Goal: Task Accomplishment & Management: Manage account settings

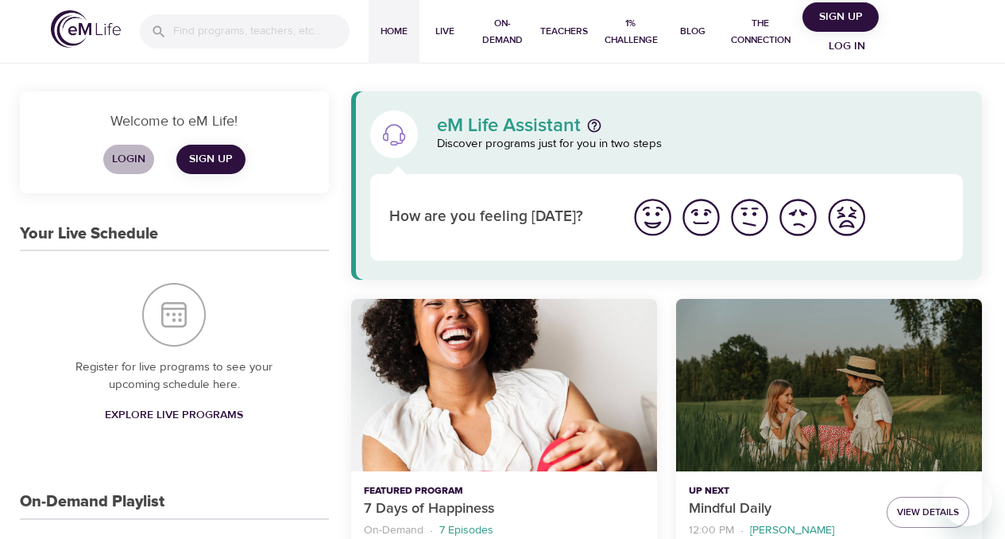
click at [134, 159] on span "Login" at bounding box center [129, 159] width 38 height 20
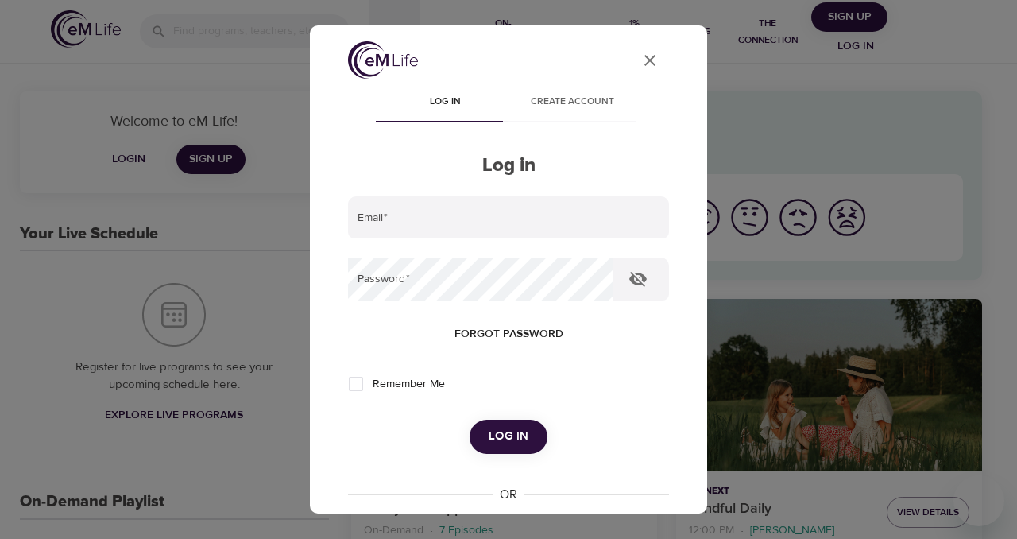
type input "roland.szpond@emindful.com"
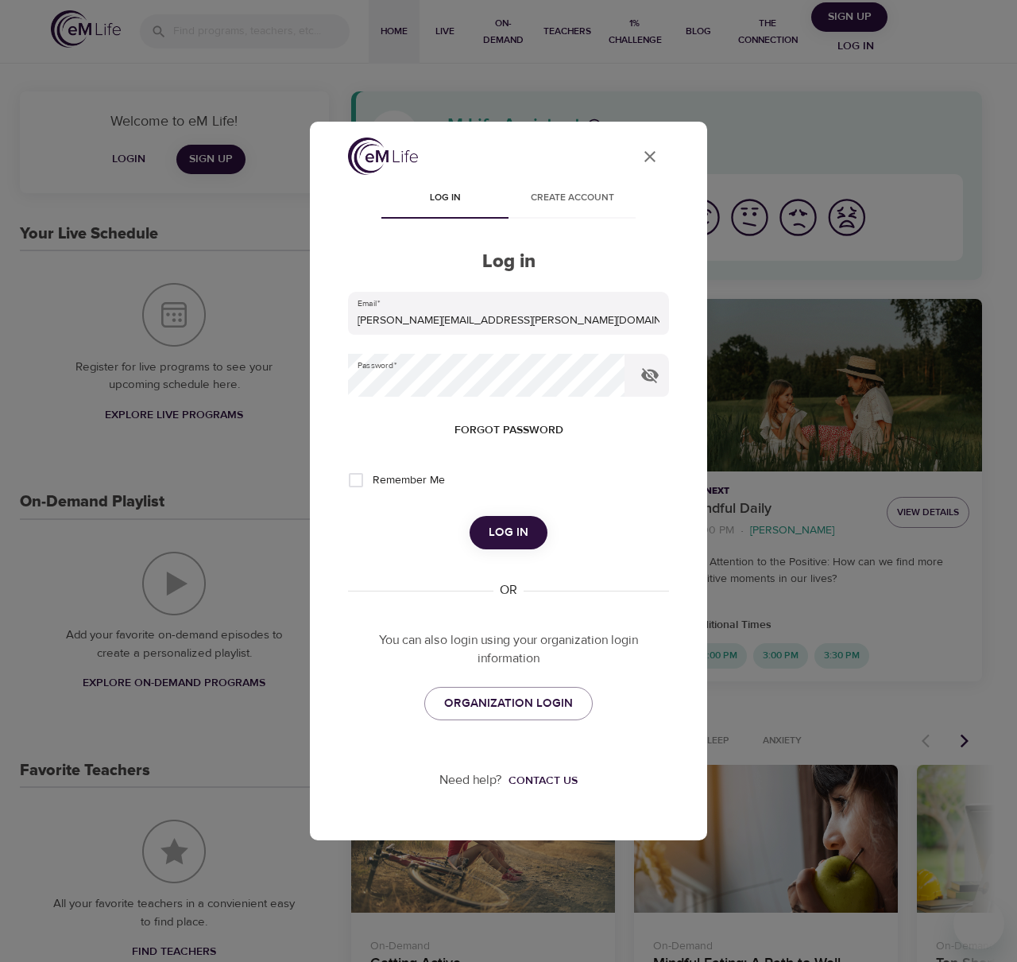
click at [572, 190] on span "Create account" at bounding box center [572, 198] width 108 height 17
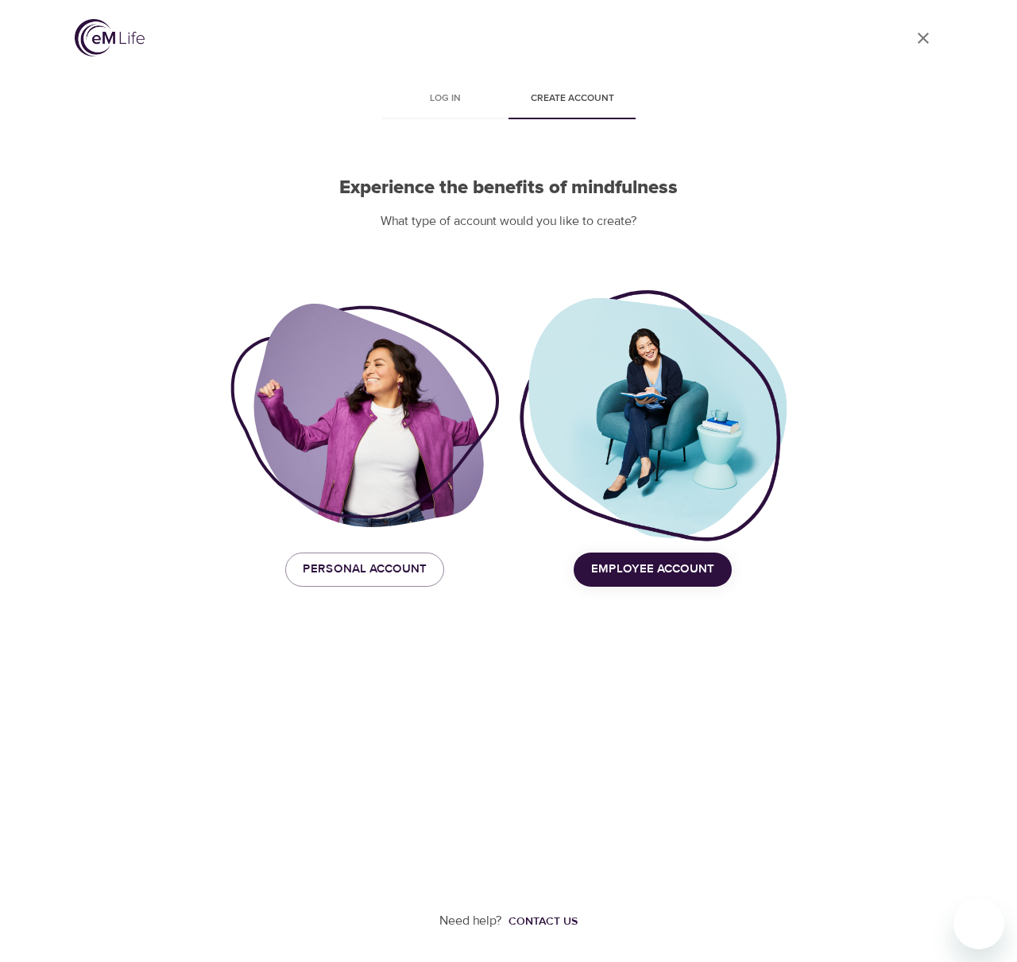
click at [925, 41] on icon "User Profile" at bounding box center [923, 38] width 19 height 19
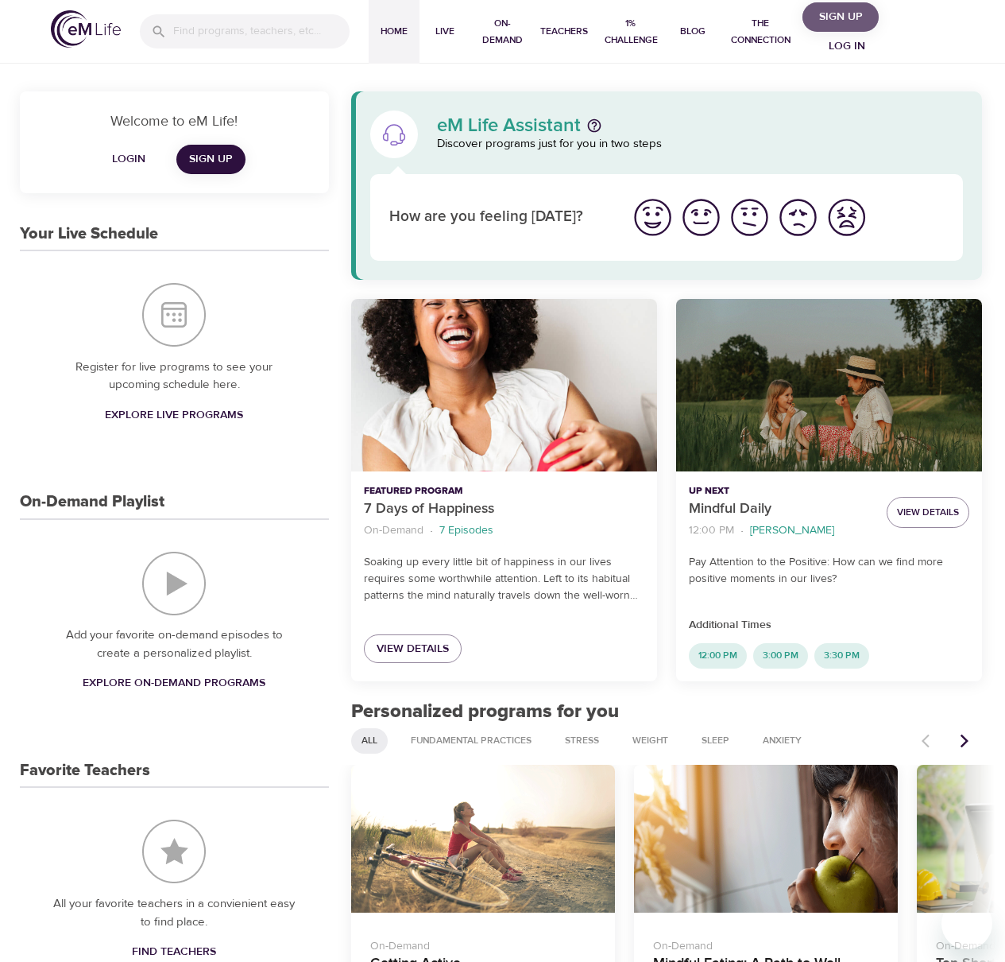
click at [874, 14] on button "Sign Up" at bounding box center [841, 16] width 76 height 29
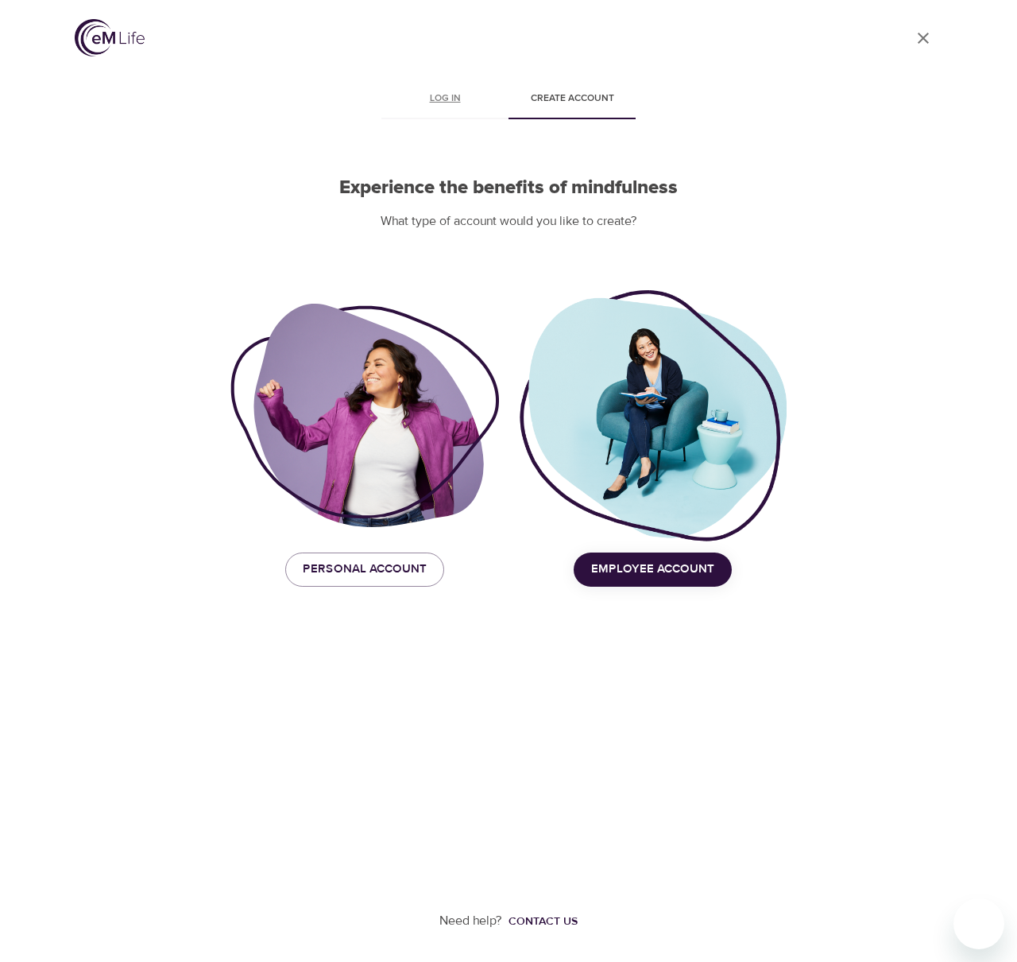
click at [439, 109] on link "Log in" at bounding box center [445, 100] width 127 height 38
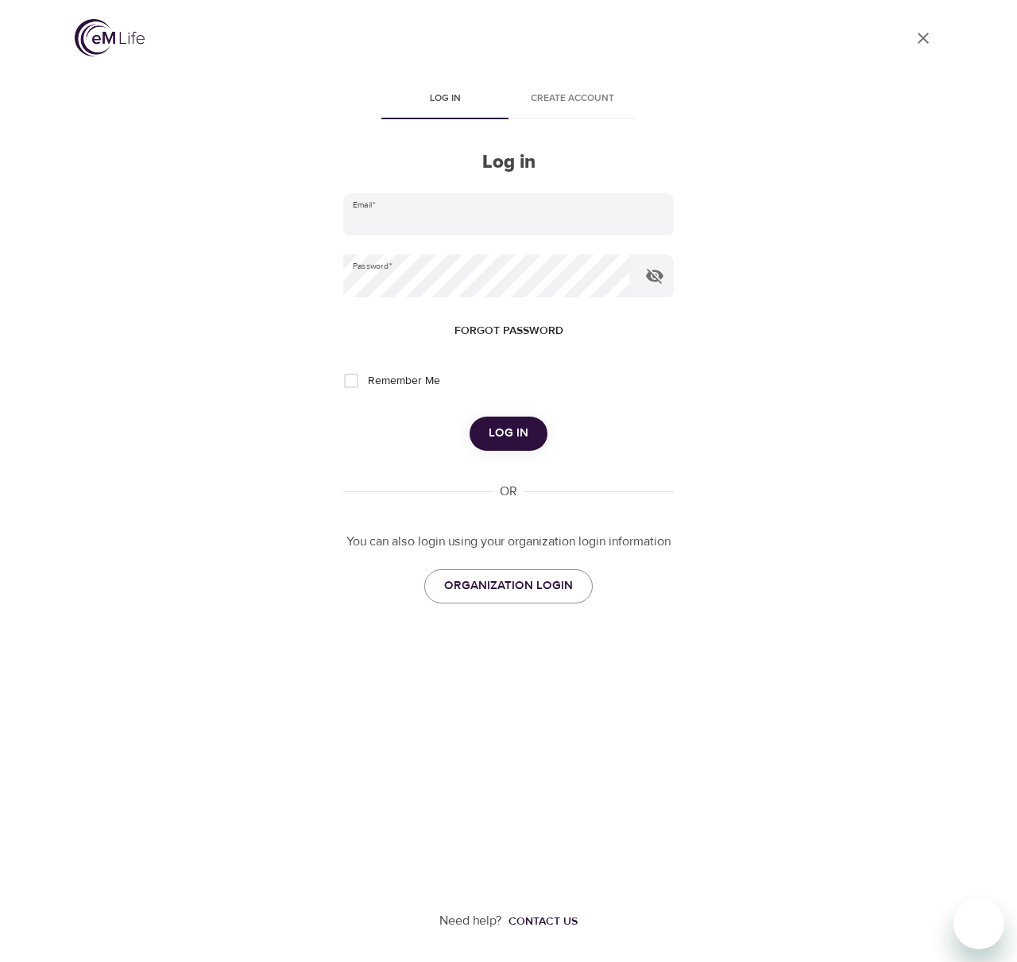
type input "[PERSON_NAME][EMAIL_ADDRESS][PERSON_NAME][DOMAIN_NAME]"
click at [540, 102] on span "Create account" at bounding box center [572, 99] width 108 height 17
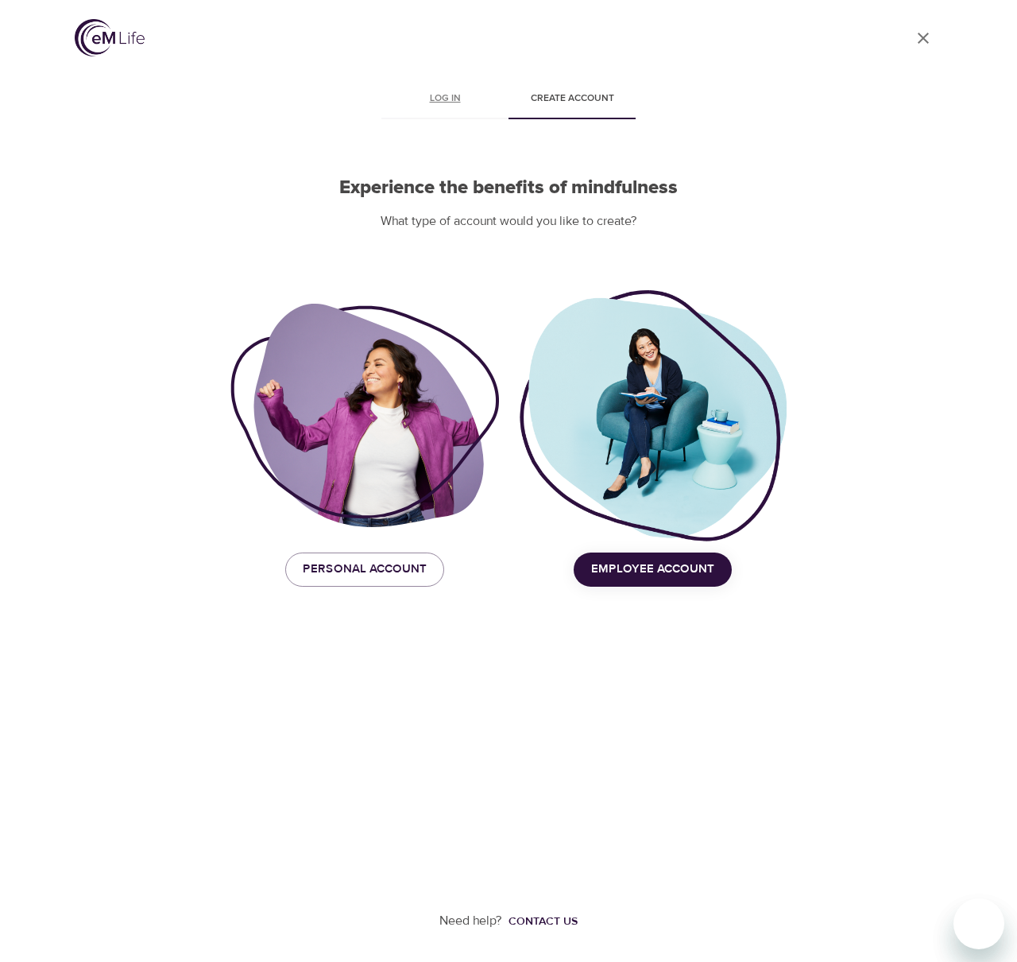
click at [462, 103] on span "Log in" at bounding box center [445, 99] width 108 height 17
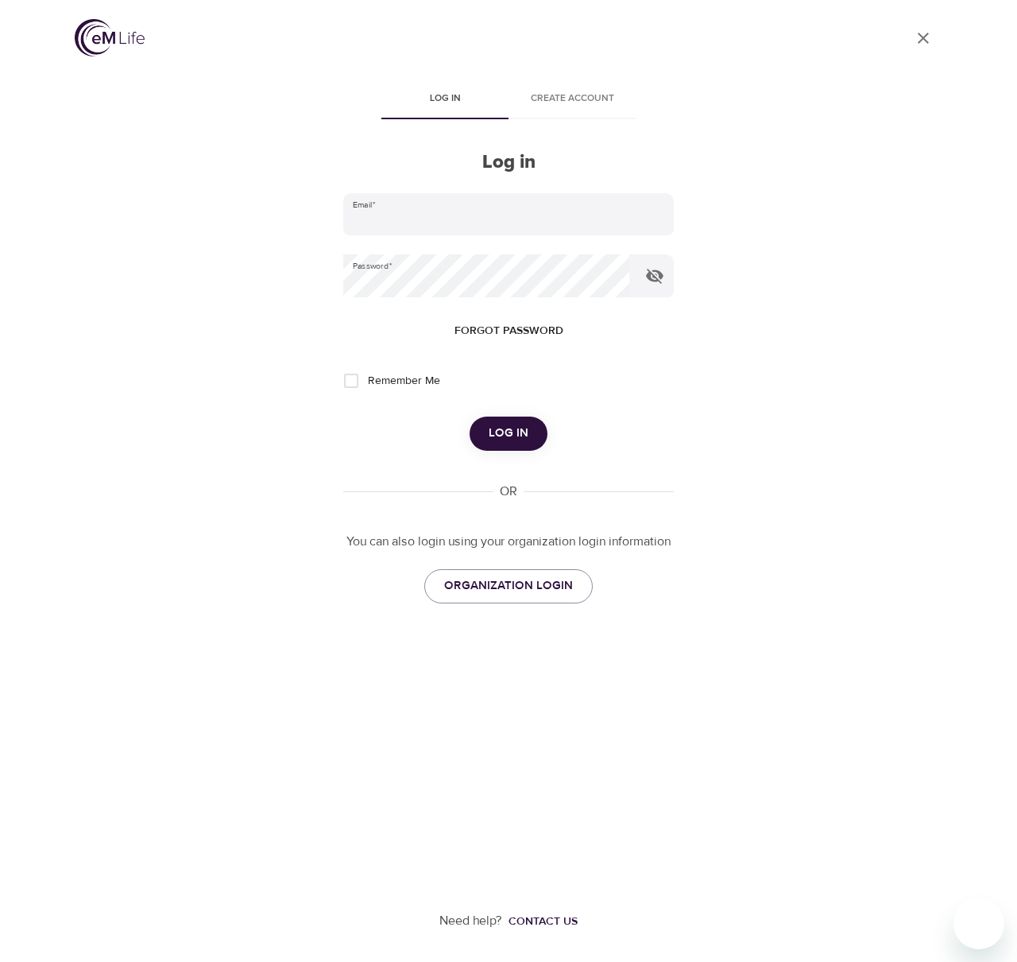
type input "[PERSON_NAME][EMAIL_ADDRESS][PERSON_NAME][DOMAIN_NAME]"
click at [564, 104] on span "Create account" at bounding box center [572, 99] width 108 height 17
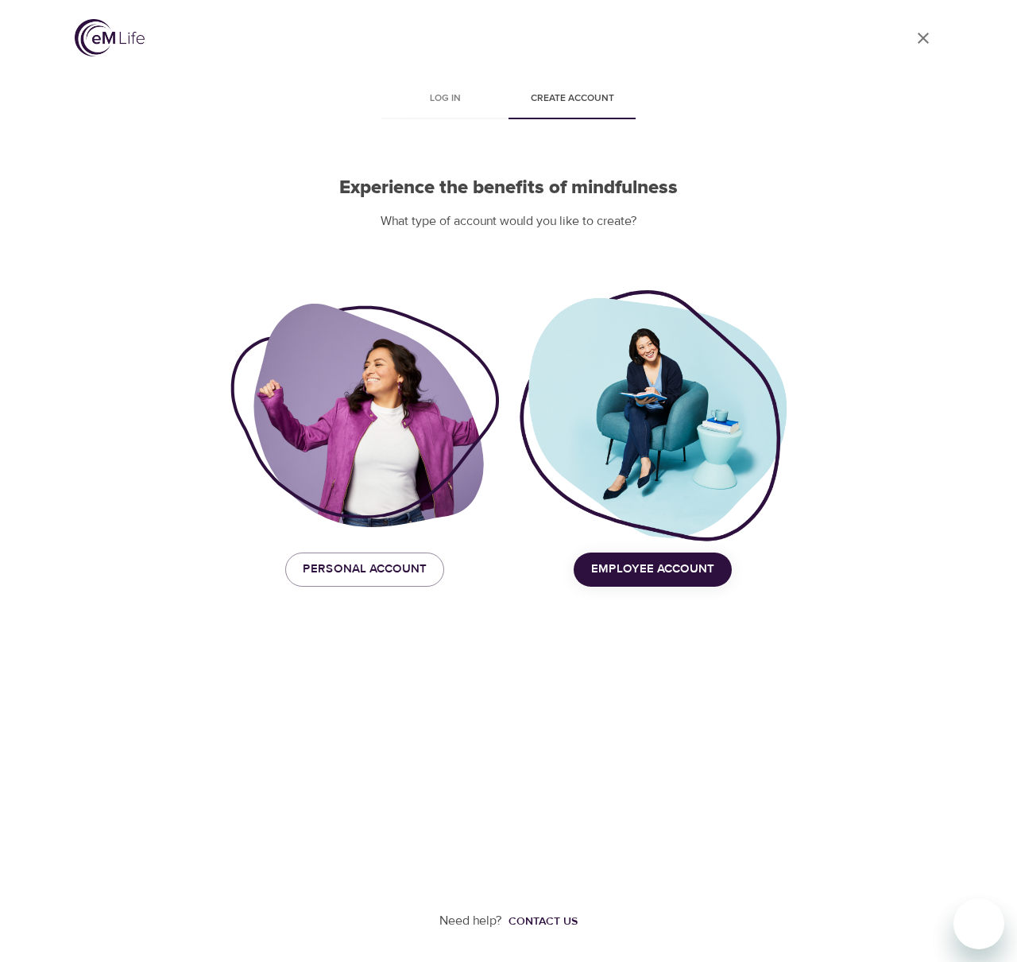
click at [115, 50] on img at bounding box center [110, 37] width 70 height 37
